Goal: Feedback & Contribution: Contribute content

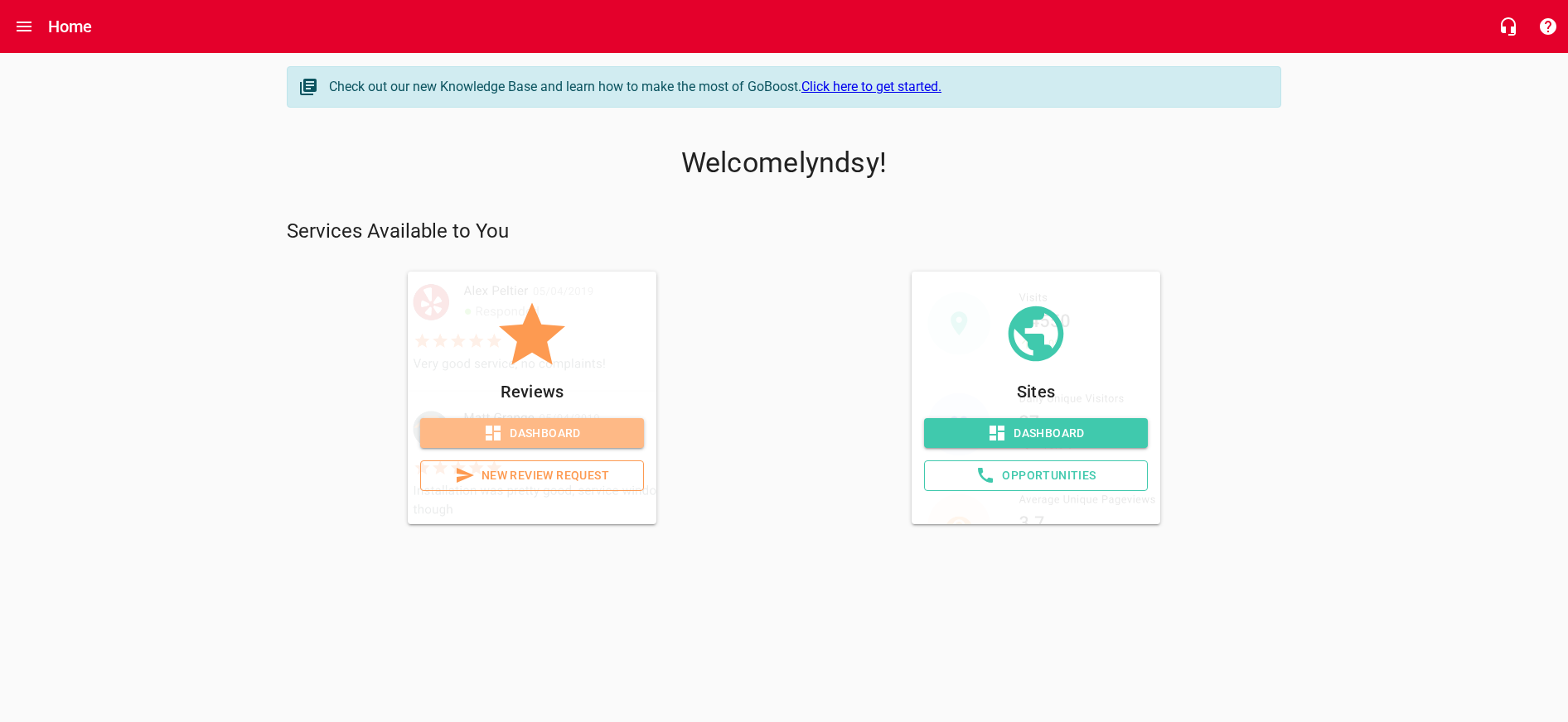
click at [555, 426] on span "Dashboard" at bounding box center [532, 433] width 197 height 21
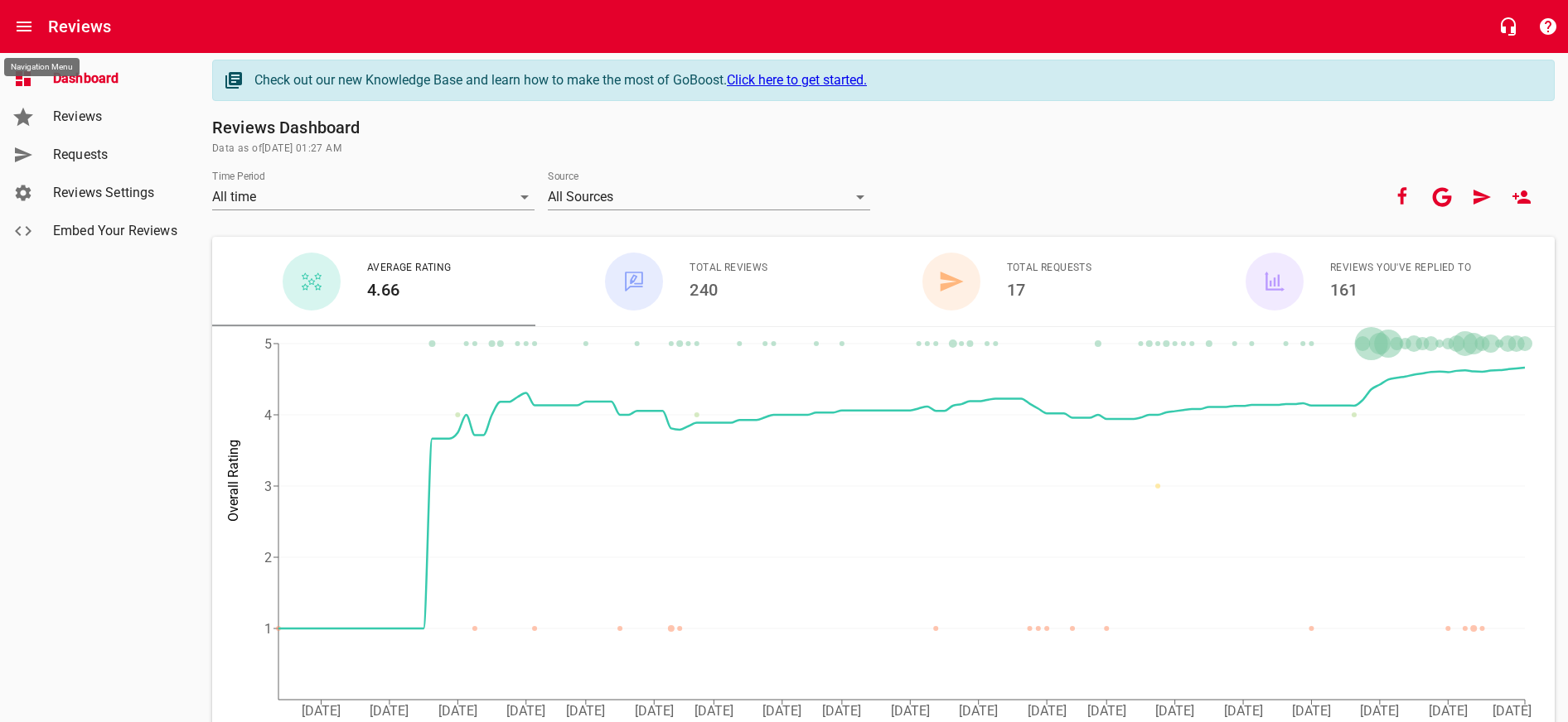
scroll to position [7, 1]
click at [40, 24] on button "Open drawer" at bounding box center [24, 26] width 40 height 40
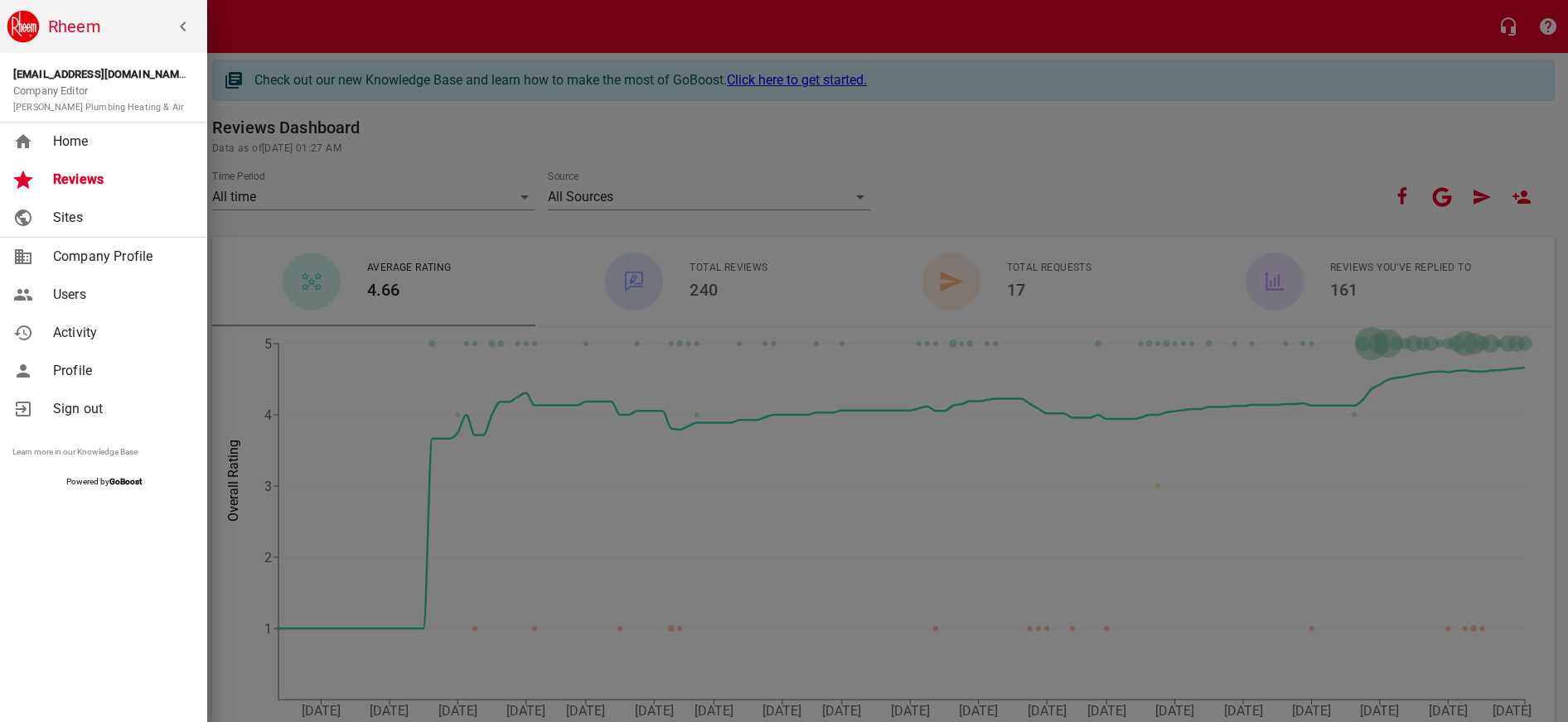
scroll to position [7, 0]
click at [93, 144] on span "Home" at bounding box center [120, 142] width 134 height 20
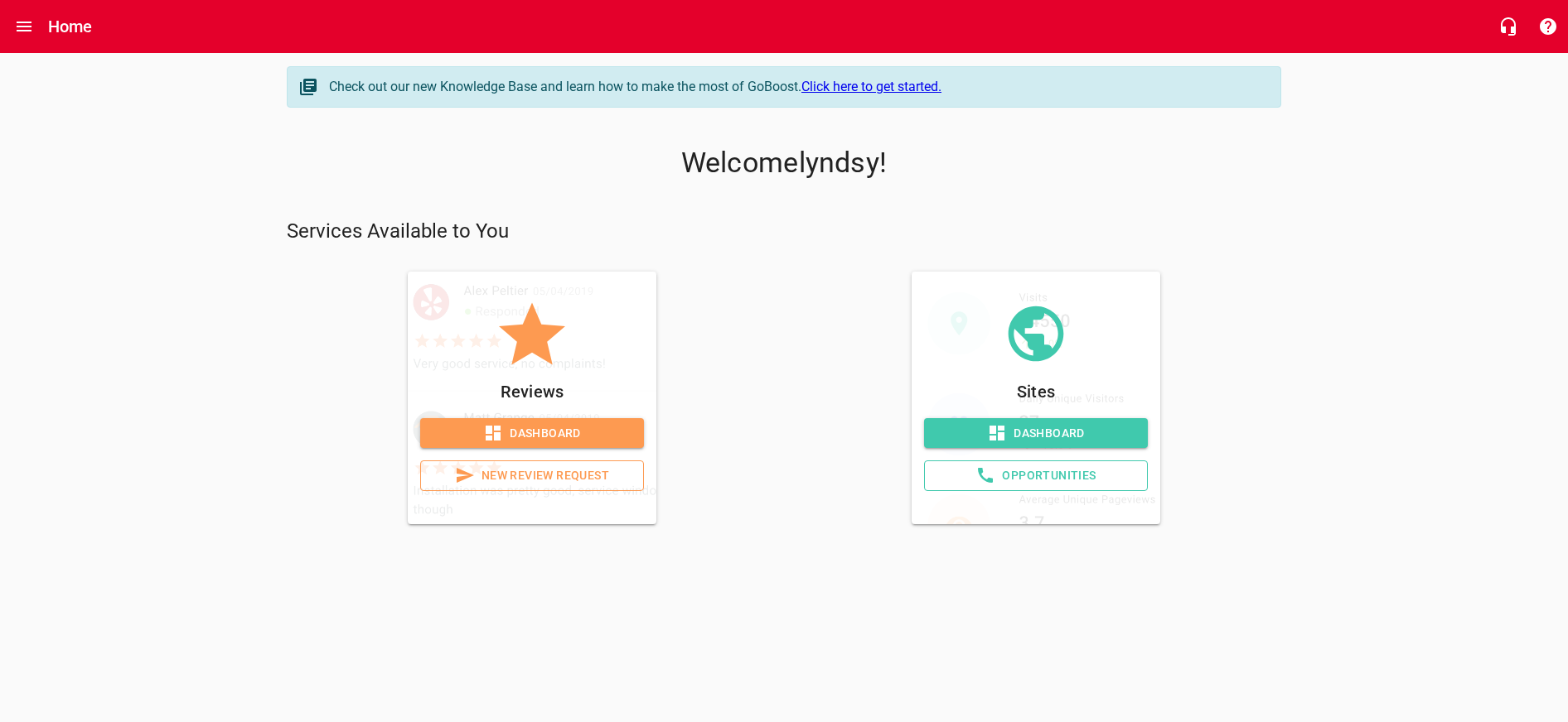
click at [583, 485] on link "New Review Request" at bounding box center [532, 475] width 224 height 30
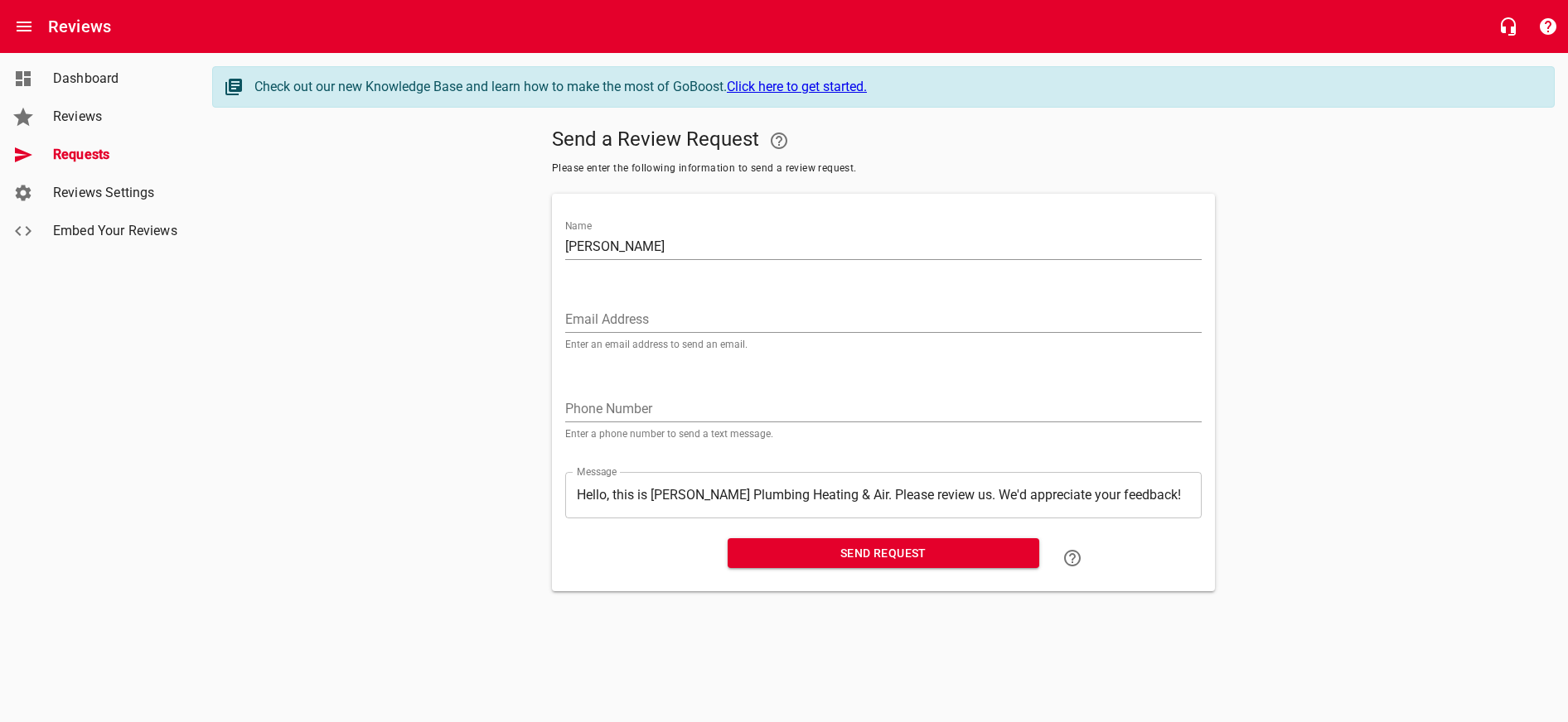
type input "[PERSON_NAME]"
paste input "530906"
type input "530906"
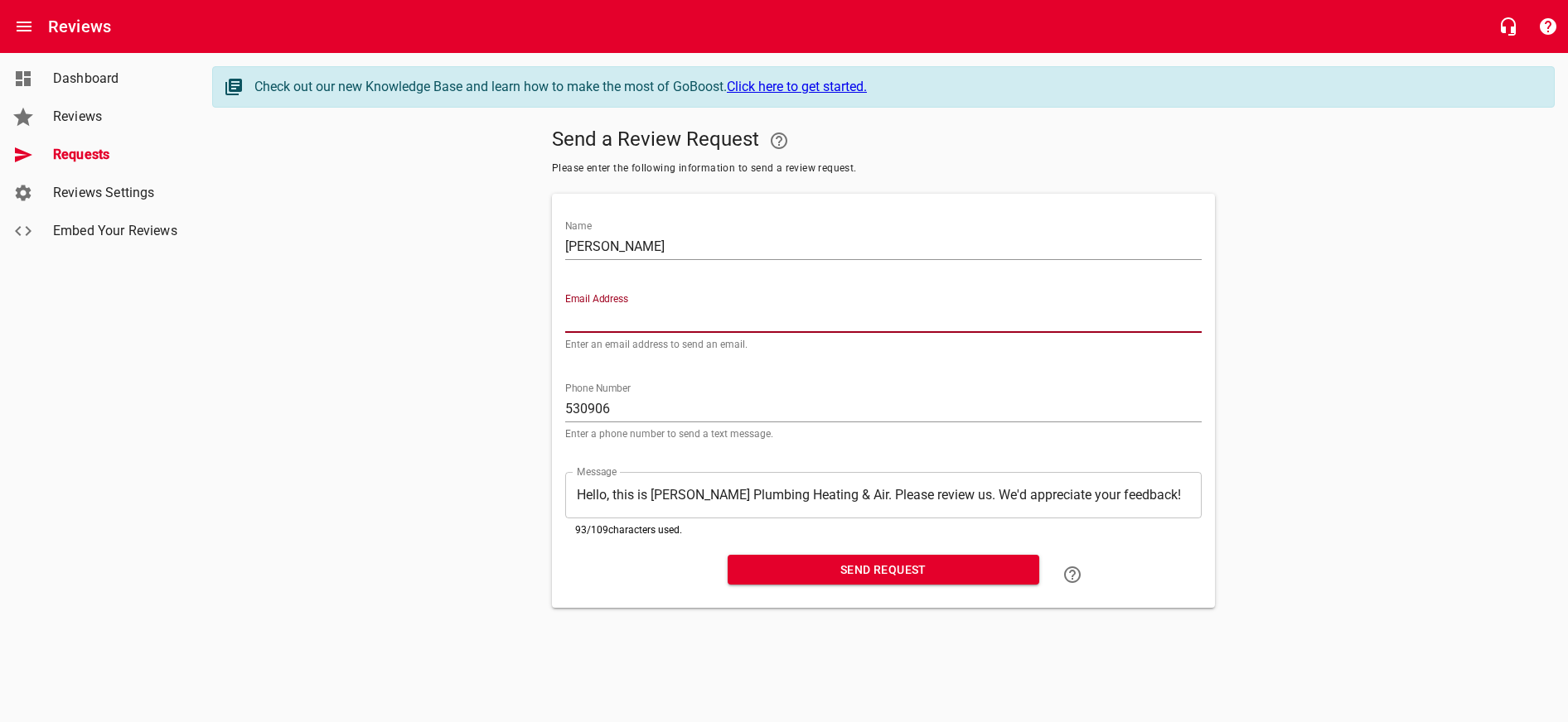
paste input "[EMAIL_ADDRESS][DOMAIN_NAME]"
type input "[EMAIL_ADDRESS][DOMAIN_NAME]"
click at [655, 417] on input "530906" at bounding box center [883, 410] width 636 height 27
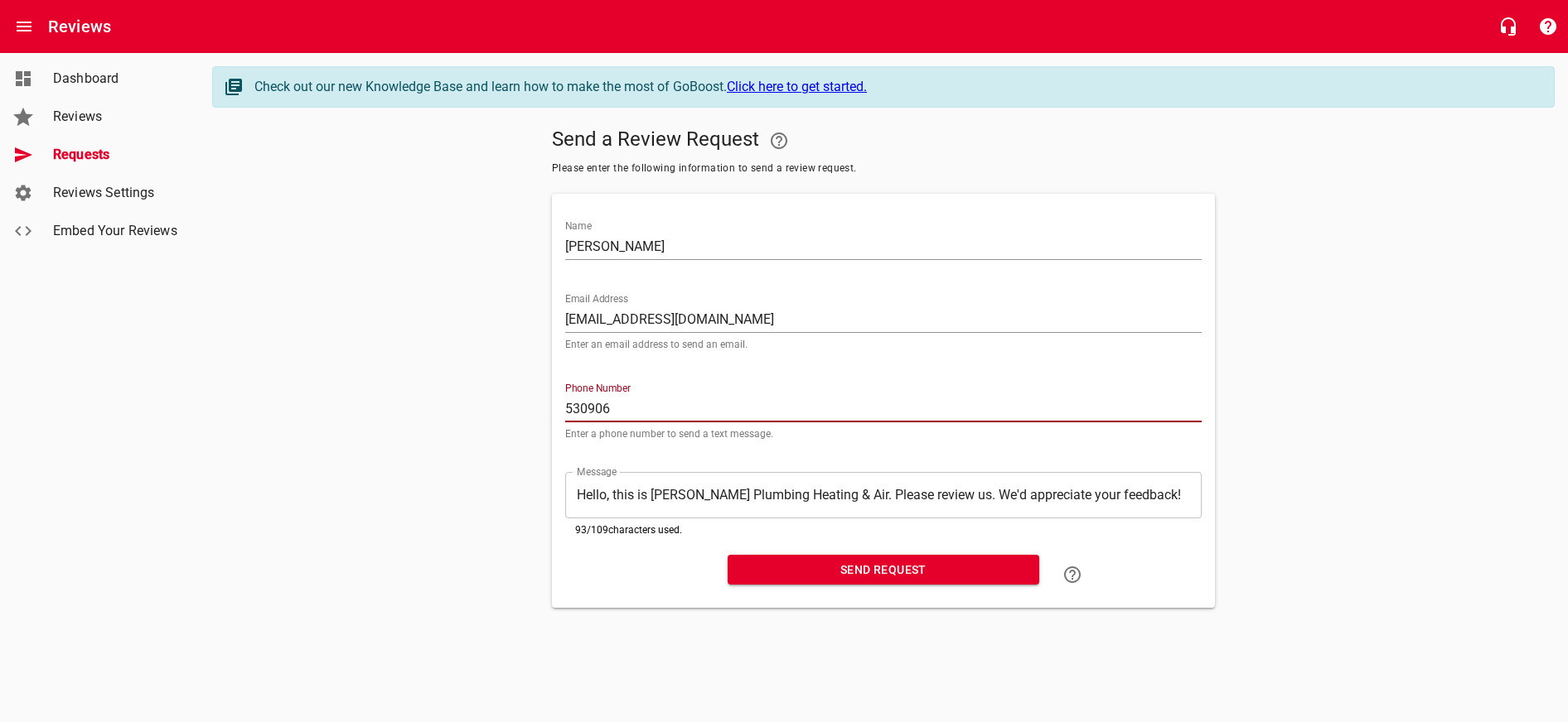
click at [656, 406] on input "530906" at bounding box center [883, 410] width 636 height 27
click at [588, 408] on input "5309063600" at bounding box center [883, 410] width 636 height 27
click at [648, 406] on input "5309063600" at bounding box center [883, 410] width 636 height 27
click at [566, 408] on input "5309063600" at bounding box center [883, 410] width 636 height 27
drag, startPoint x: 646, startPoint y: 403, endPoint x: 543, endPoint y: 404, distance: 103.0
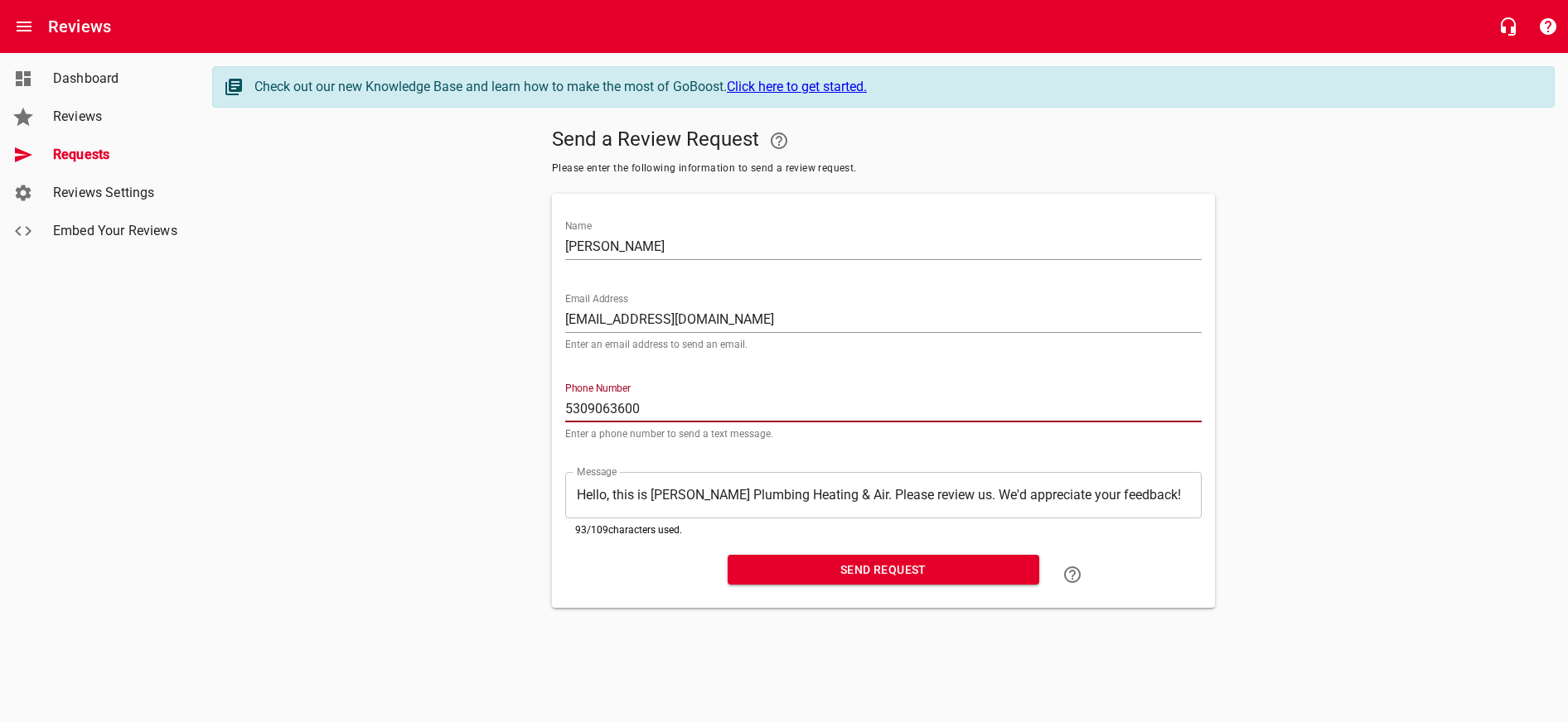
click at [542, 404] on div "Send a Review Request Please enter the following information to send a review r…" at bounding box center [883, 364] width 1342 height 487
type input "5309063600"
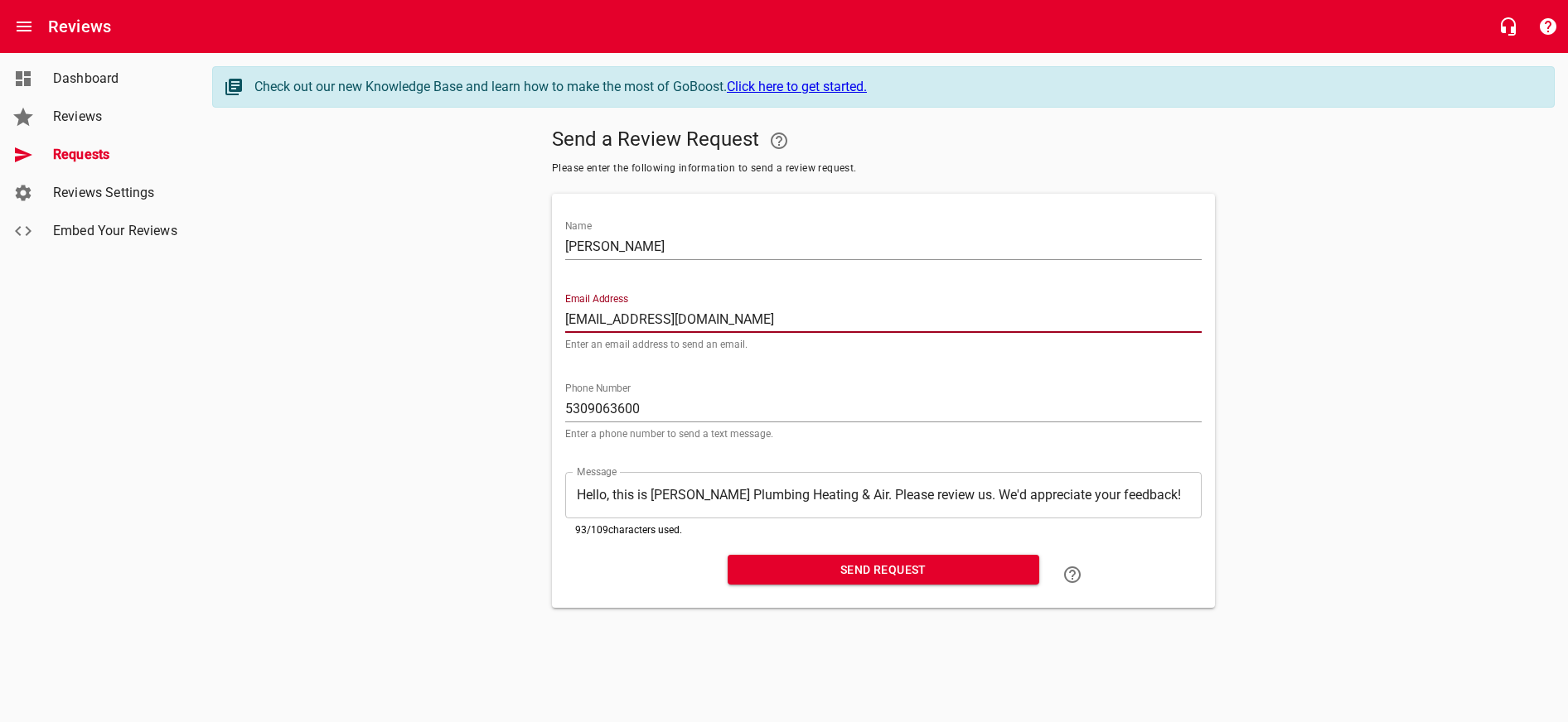
click at [727, 306] on input "[EMAIL_ADDRESS][DOMAIN_NAME]" at bounding box center [883, 320] width 636 height 27
click at [877, 578] on button "Send Request" at bounding box center [883, 571] width 311 height 30
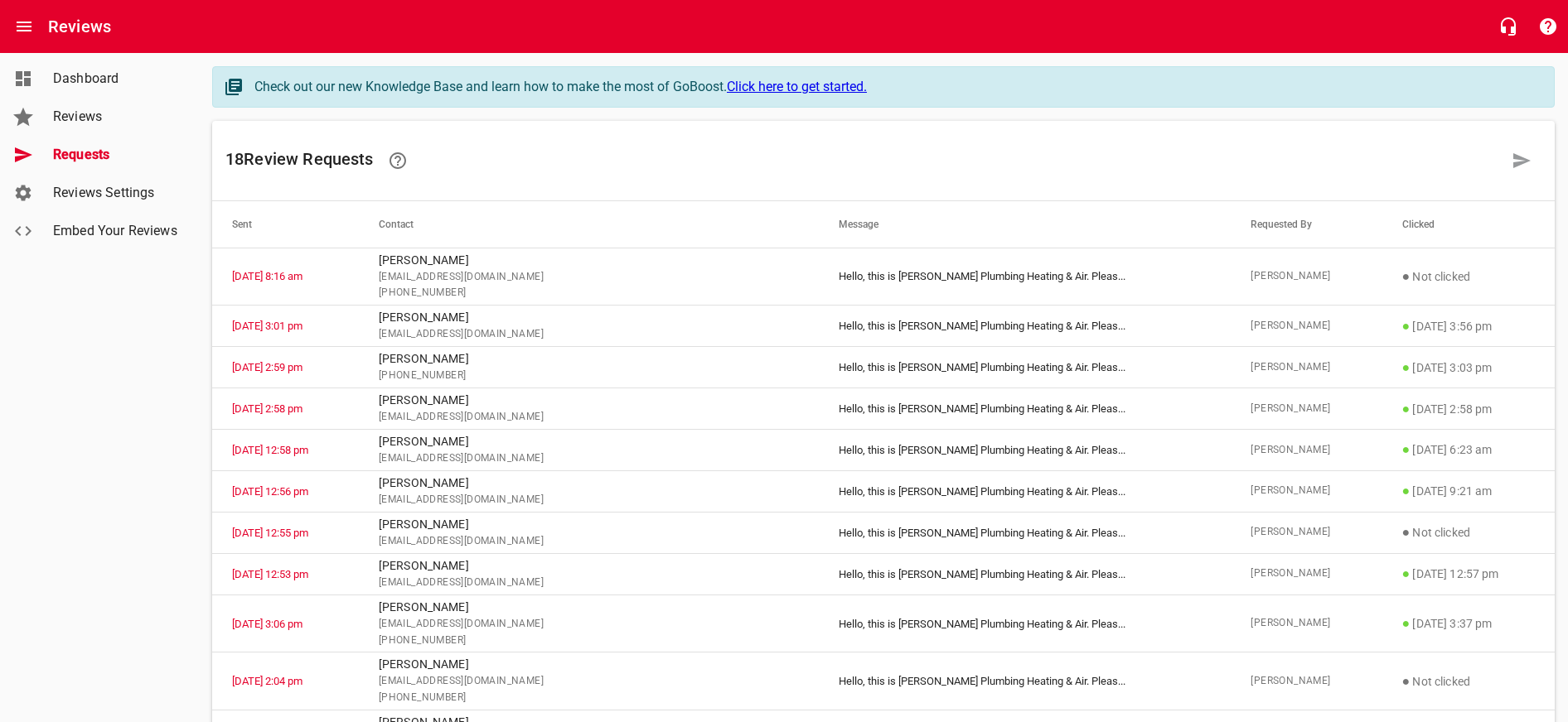
click at [412, 1] on div "Reviews" at bounding box center [784, 26] width 1568 height 53
click at [35, 28] on button "Open drawer" at bounding box center [24, 26] width 40 height 40
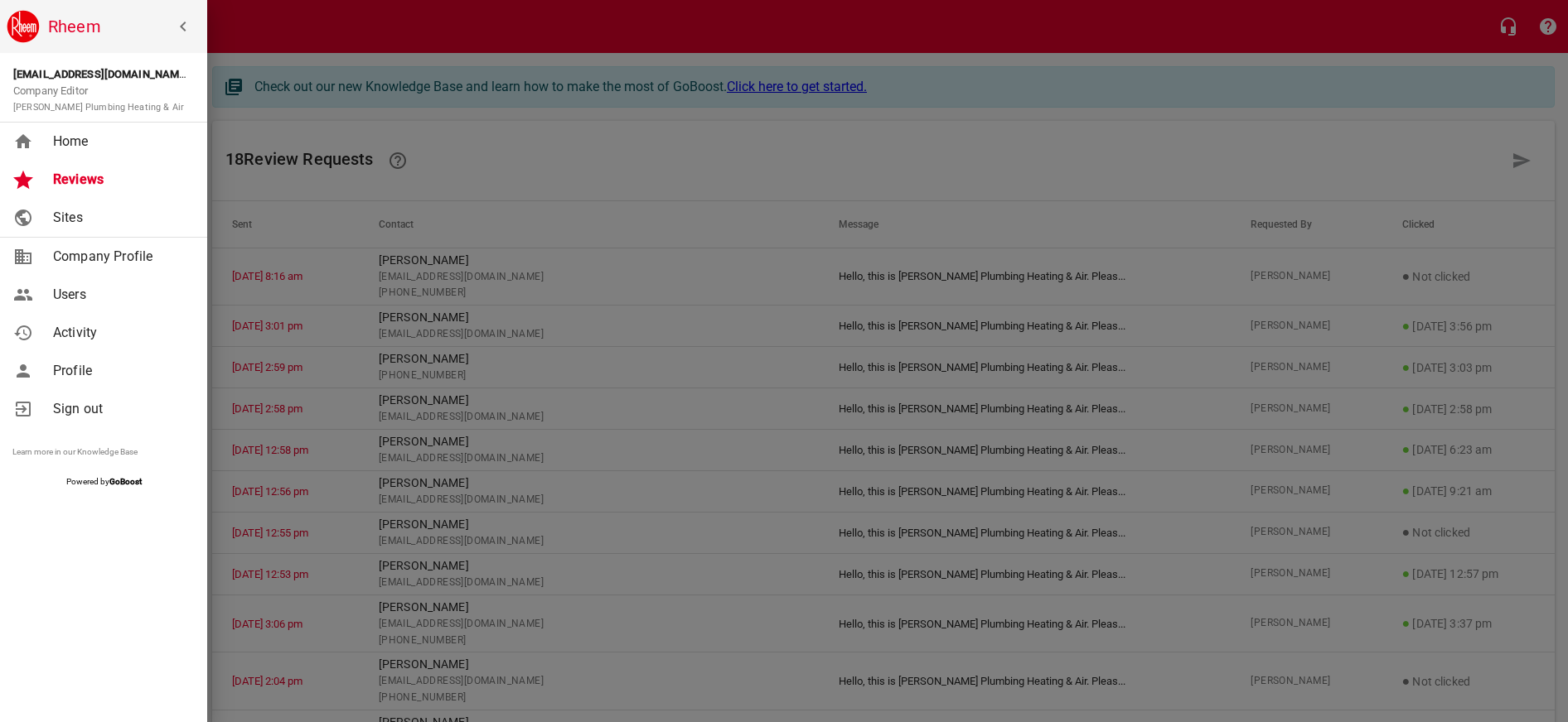
click at [75, 148] on span "Home" at bounding box center [120, 142] width 134 height 20
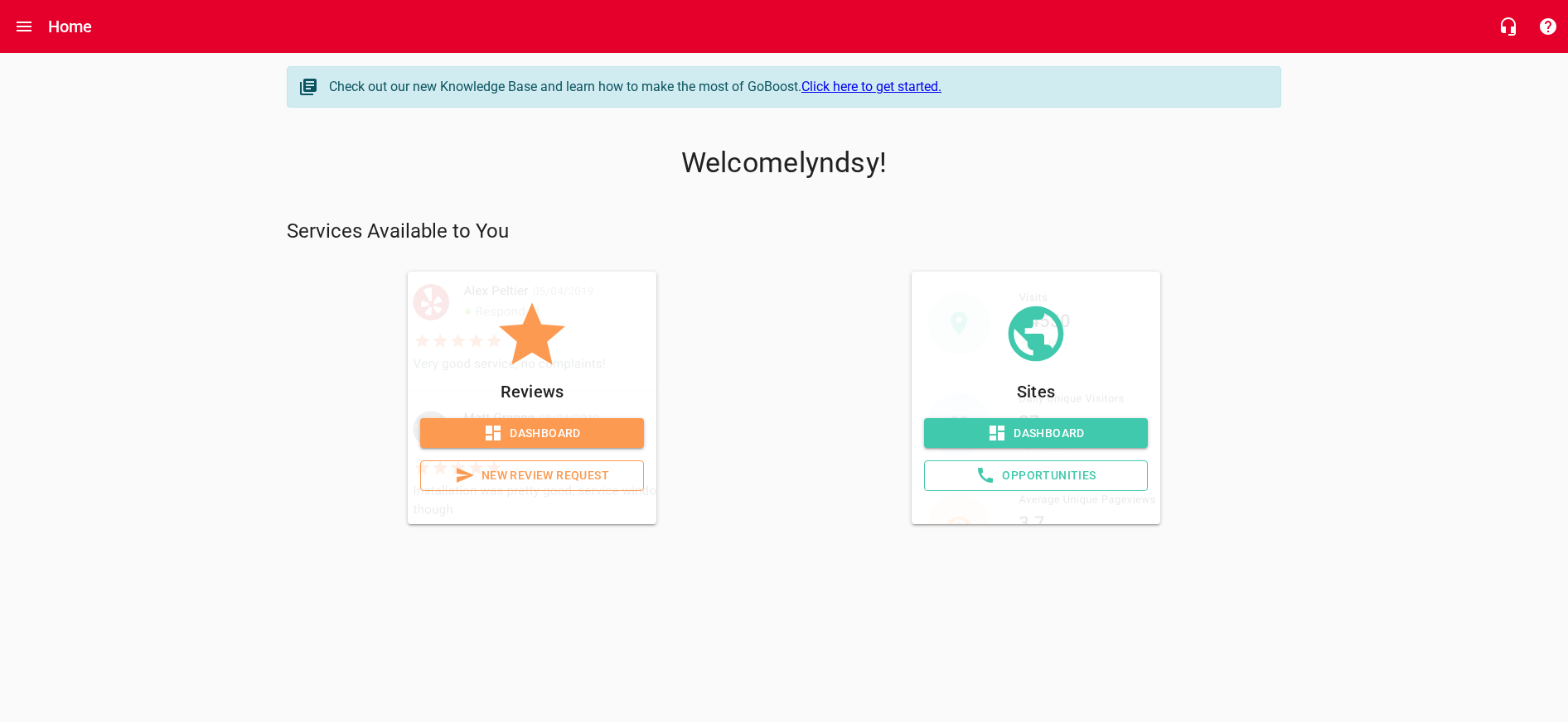
click at [605, 479] on span "New Review Request" at bounding box center [532, 475] width 195 height 21
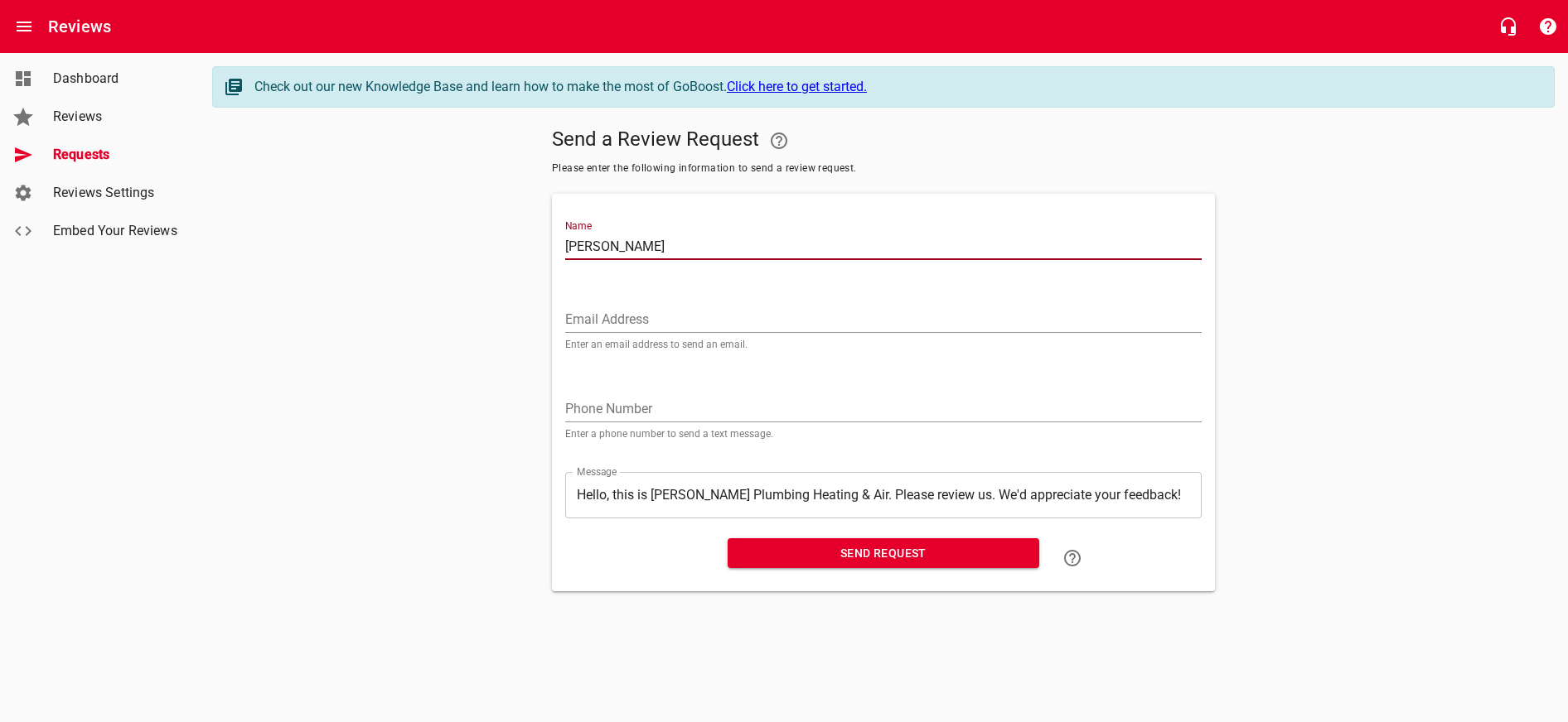
click at [688, 242] on input "[PERSON_NAME]" at bounding box center [883, 247] width 636 height 27
paste input "Winchester"
click at [604, 243] on input "BarbieWinchester" at bounding box center [883, 247] width 636 height 27
type input "[PERSON_NAME]"
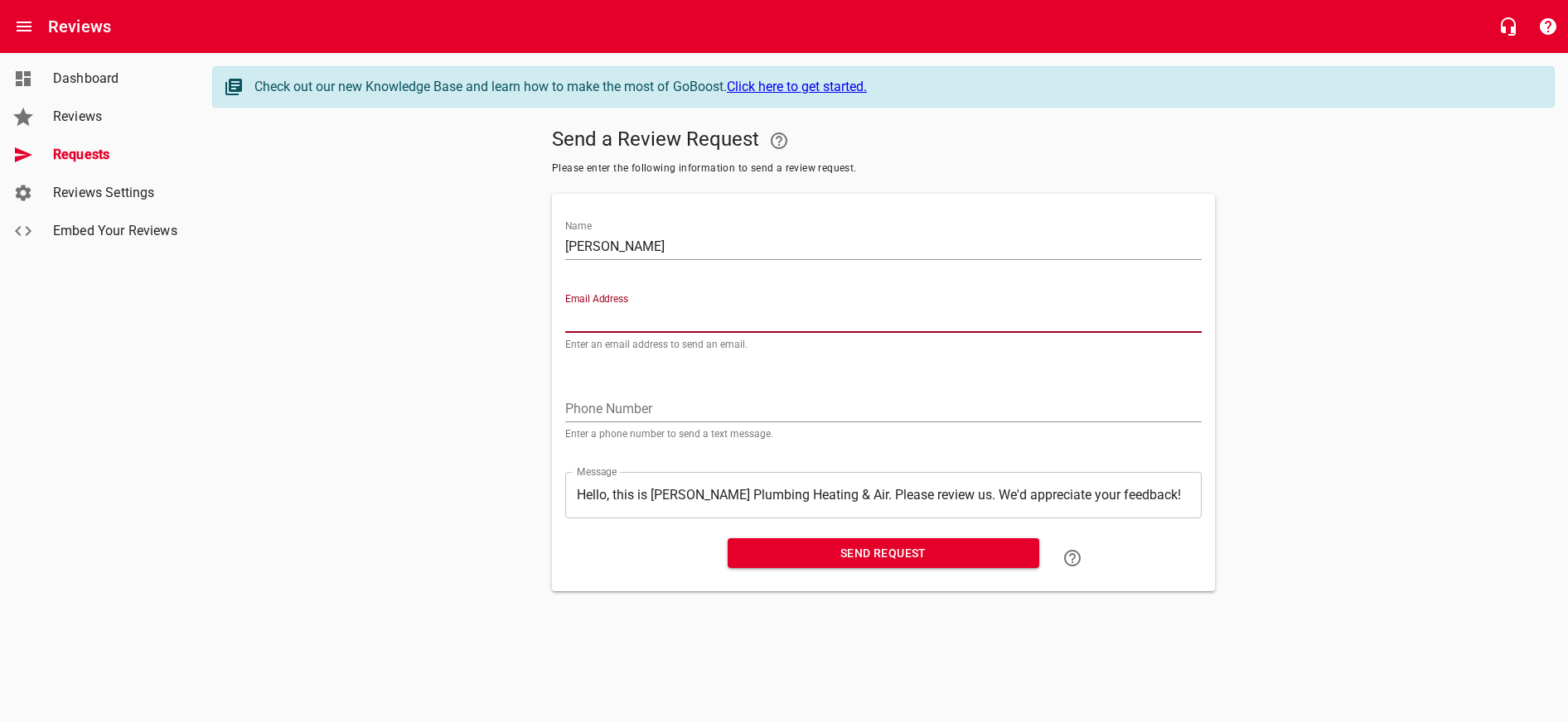
drag, startPoint x: 820, startPoint y: 434, endPoint x: 832, endPoint y: 416, distance: 21.6
click at [822, 429] on p "Enter a phone number to send a text message." at bounding box center [883, 434] width 636 height 10
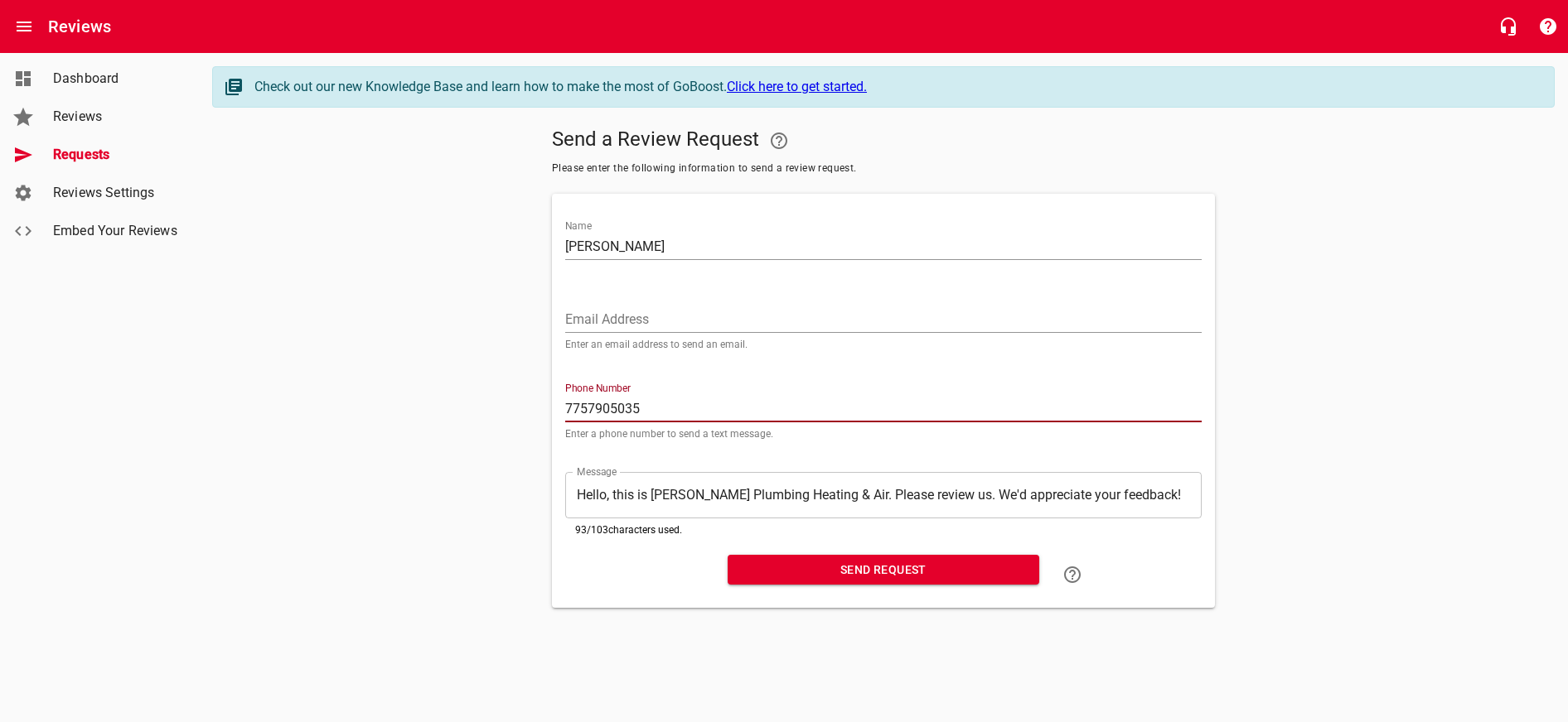
type input "7757905035"
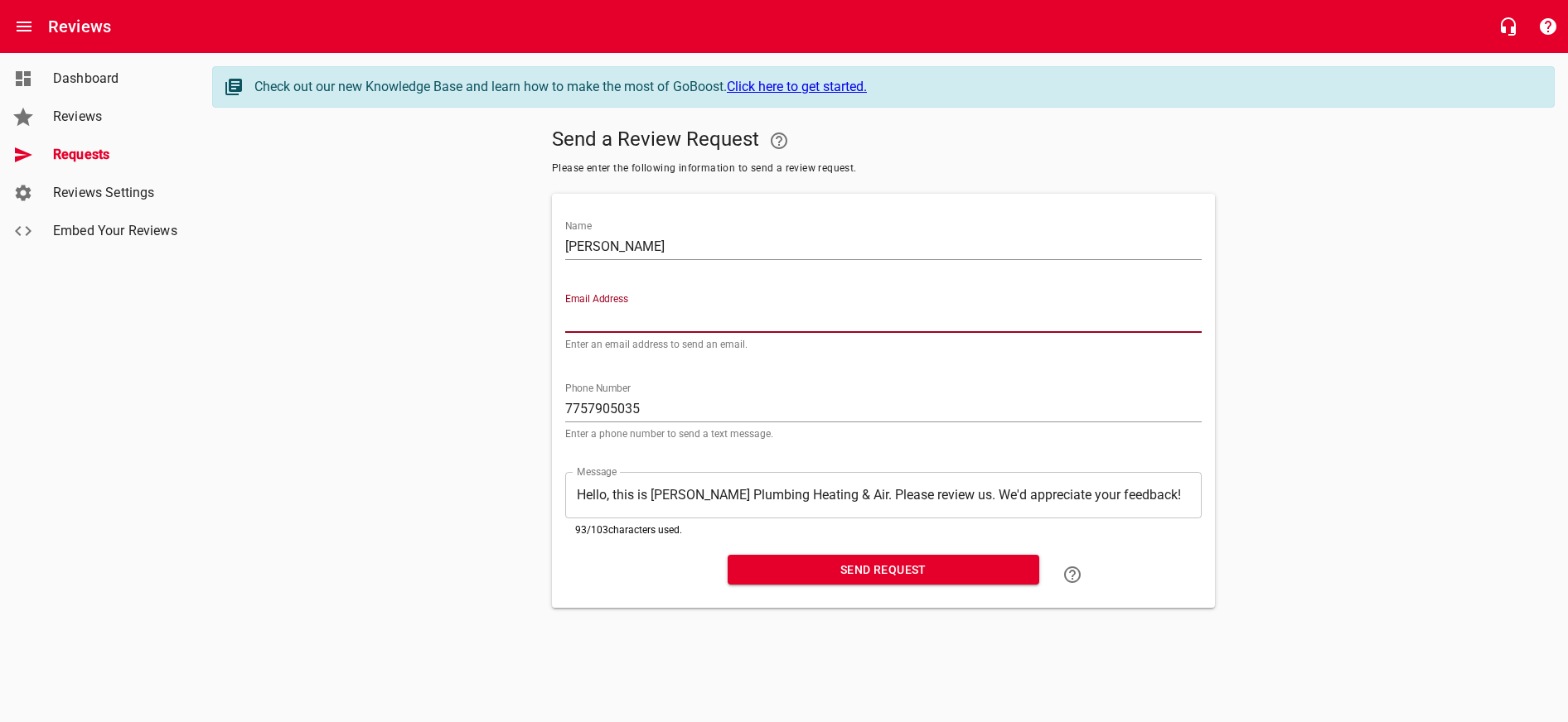
paste input "[EMAIL_ADDRESS][DOMAIN_NAME]"
type input "[EMAIL_ADDRESS][DOMAIN_NAME]"
click at [728, 401] on input "7757905035" at bounding box center [883, 410] width 636 height 27
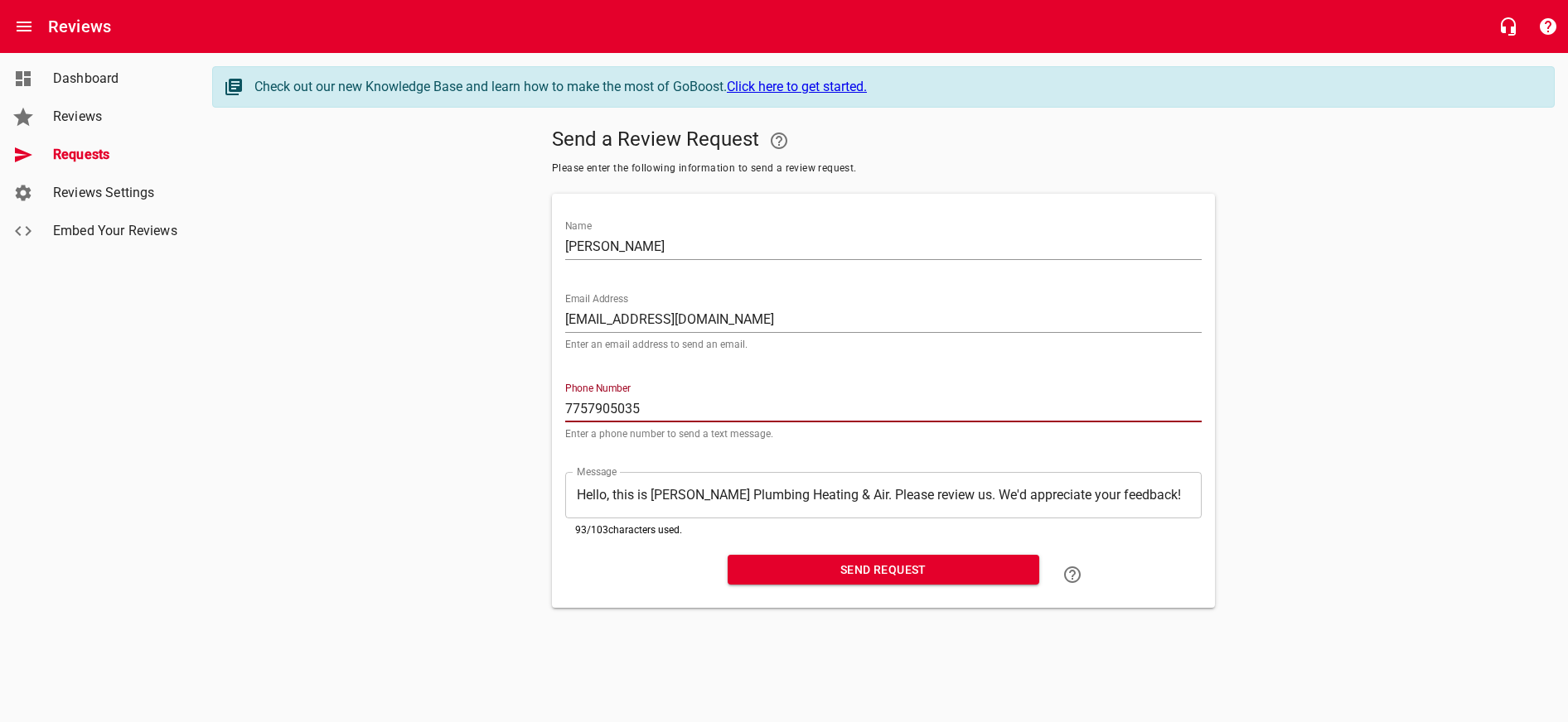
click at [850, 564] on span "Send Request" at bounding box center [883, 570] width 285 height 21
